Goal: Check status: Check status

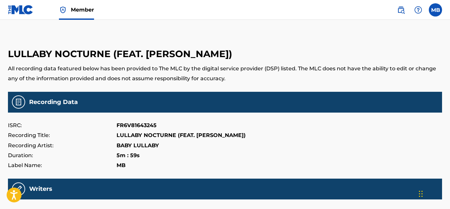
click at [19, 9] on img at bounding box center [20, 10] width 25 height 10
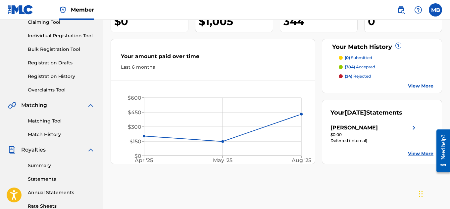
scroll to position [84, 0]
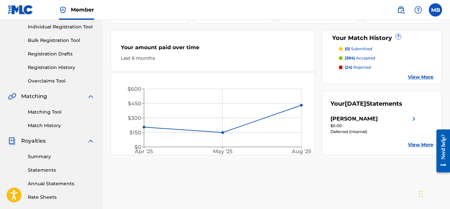
click at [345, 123] on div "[PERSON_NAME]" at bounding box center [353, 119] width 47 height 8
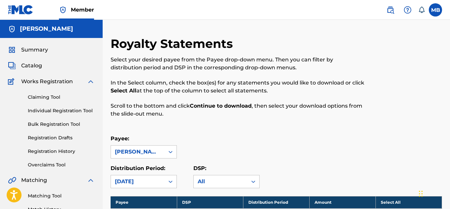
click at [20, 43] on div "Summary Catalog Works Registration Claiming Tool Individual Registration Tool B…" at bounding box center [51, 208] width 103 height 340
click at [31, 49] on span "Summary" at bounding box center [34, 50] width 27 height 8
